Goal: Find specific page/section: Find specific page/section

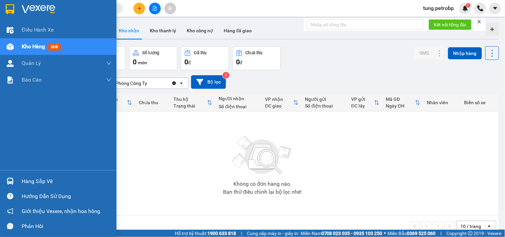
click at [22, 47] on span "Kho hàng" at bounding box center [33, 46] width 23 height 6
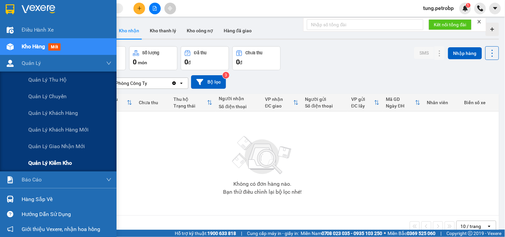
click at [45, 162] on span "Quản lý kiểm kho" at bounding box center [50, 163] width 44 height 8
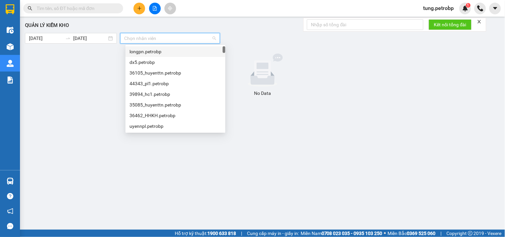
click at [173, 39] on input "search" at bounding box center [167, 38] width 87 height 10
click at [267, 52] on div "[PERSON_NAME] [PERSON_NAME] [DATE] [DATE] Chọn [PERSON_NAME] No Data" at bounding box center [262, 123] width 478 height 206
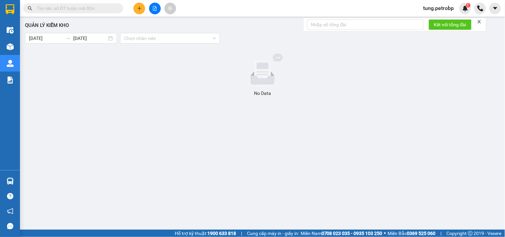
click at [388, 67] on div at bounding box center [263, 70] width 470 height 33
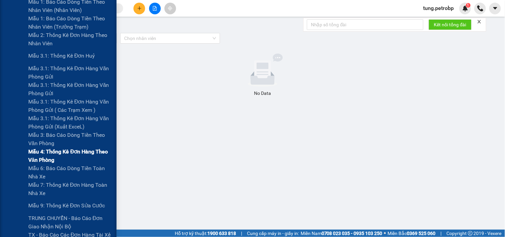
scroll to position [481, 0]
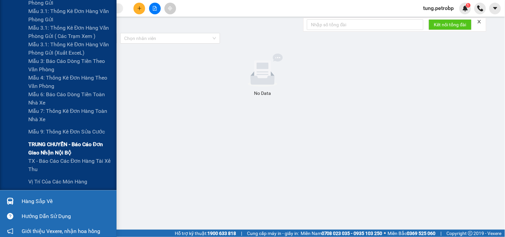
click at [73, 146] on span "TRUNG CHUYỂN - Báo cáo đơn giao nhận nội bộ" at bounding box center [69, 148] width 83 height 17
